Goal: Information Seeking & Learning: Learn about a topic

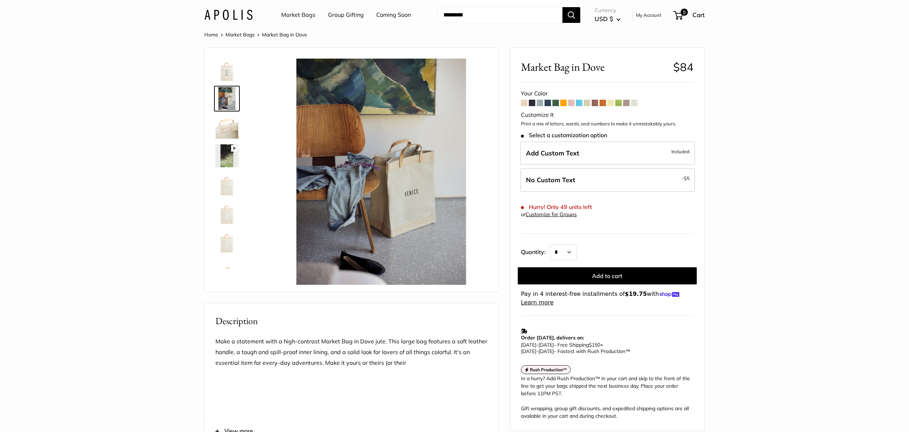
click at [223, 187] on img at bounding box center [227, 184] width 23 height 23
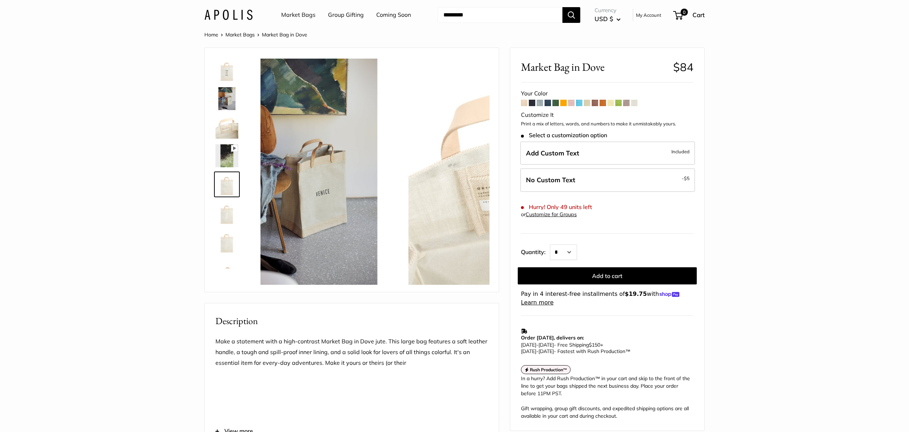
scroll to position [17, 0]
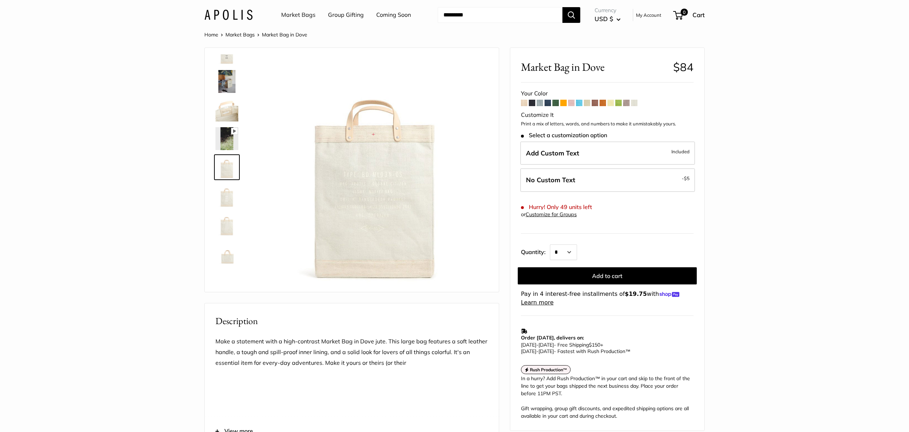
click at [524, 105] on span at bounding box center [524, 103] width 6 height 6
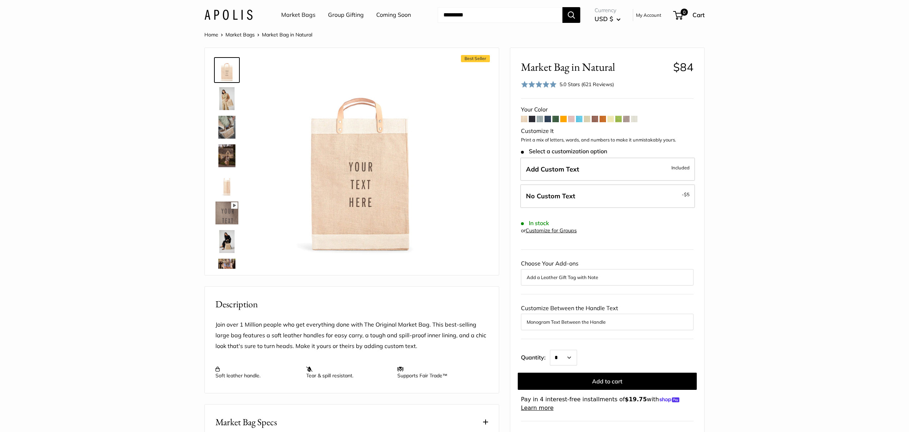
click at [611, 119] on span at bounding box center [611, 119] width 6 height 6
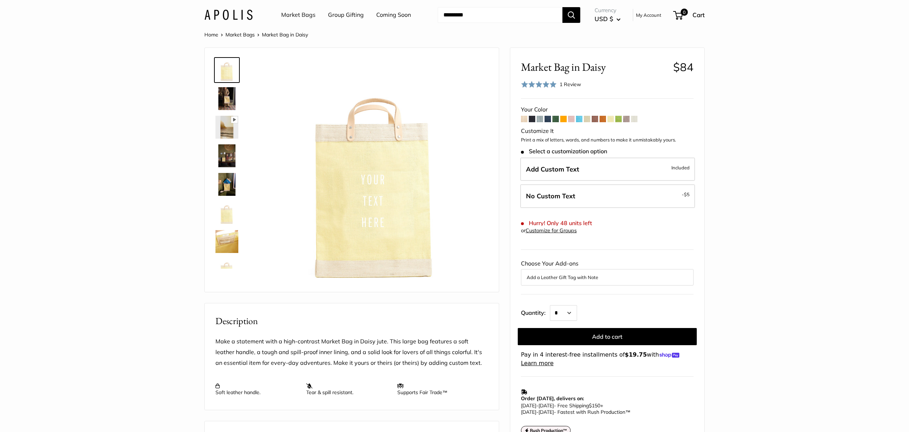
click at [638, 118] on span at bounding box center [634, 119] width 6 height 6
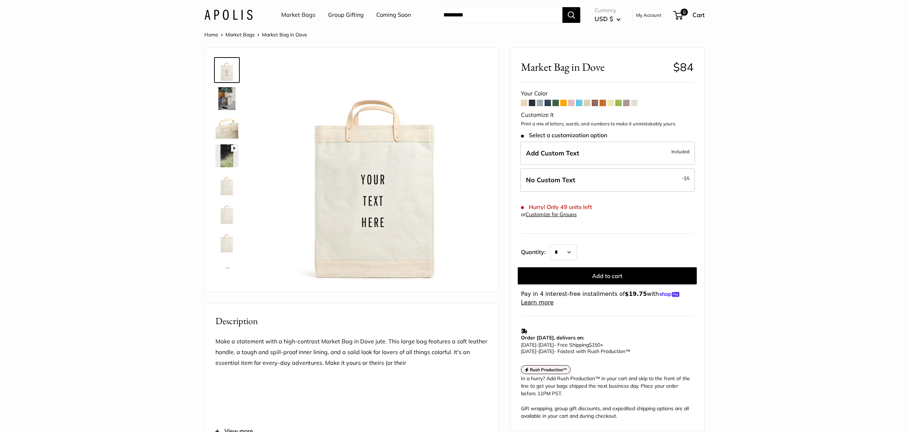
click at [230, 193] on img at bounding box center [227, 184] width 23 height 23
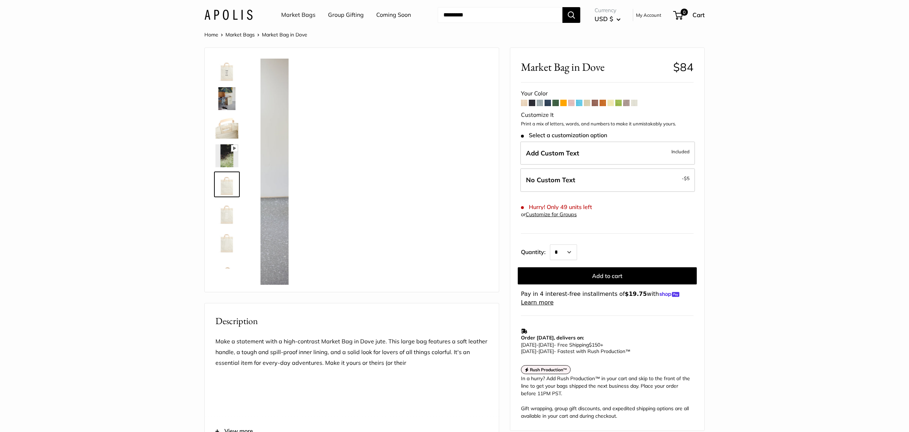
scroll to position [17, 0]
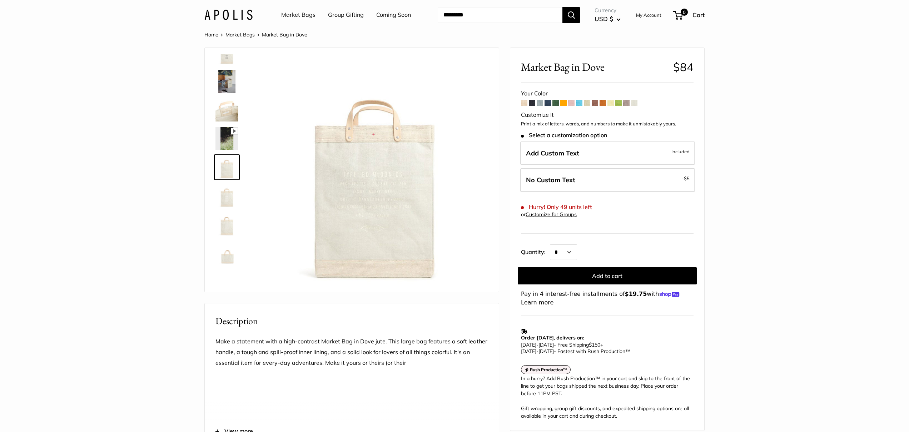
click at [224, 200] on img at bounding box center [227, 195] width 23 height 23
click at [226, 172] on img at bounding box center [227, 167] width 23 height 23
click at [226, 222] on img at bounding box center [227, 224] width 23 height 23
click at [229, 255] on img at bounding box center [227, 253] width 23 height 23
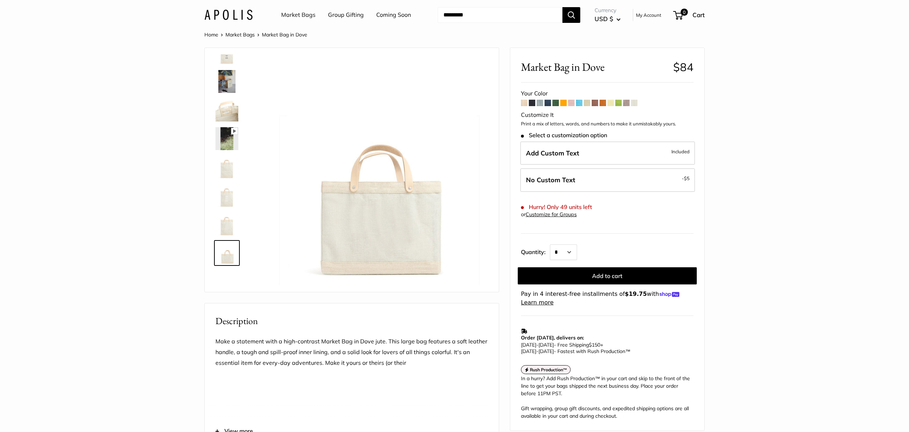
click at [227, 172] on img at bounding box center [227, 167] width 23 height 23
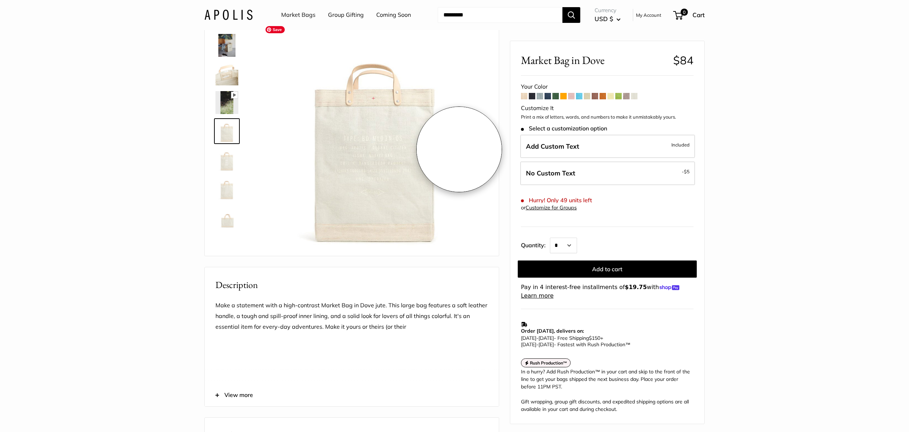
scroll to position [0, 0]
